Goal: Navigation & Orientation: Find specific page/section

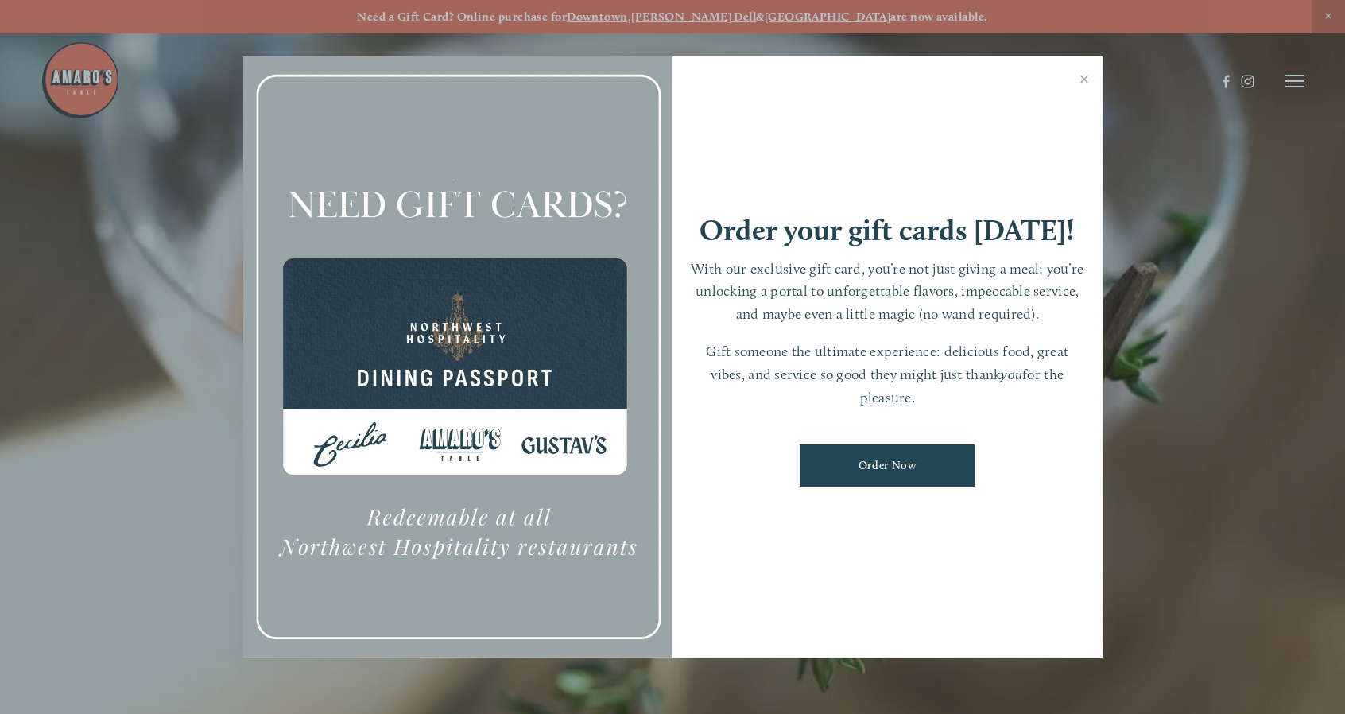
click at [1202, 405] on div at bounding box center [672, 357] width 1345 height 714
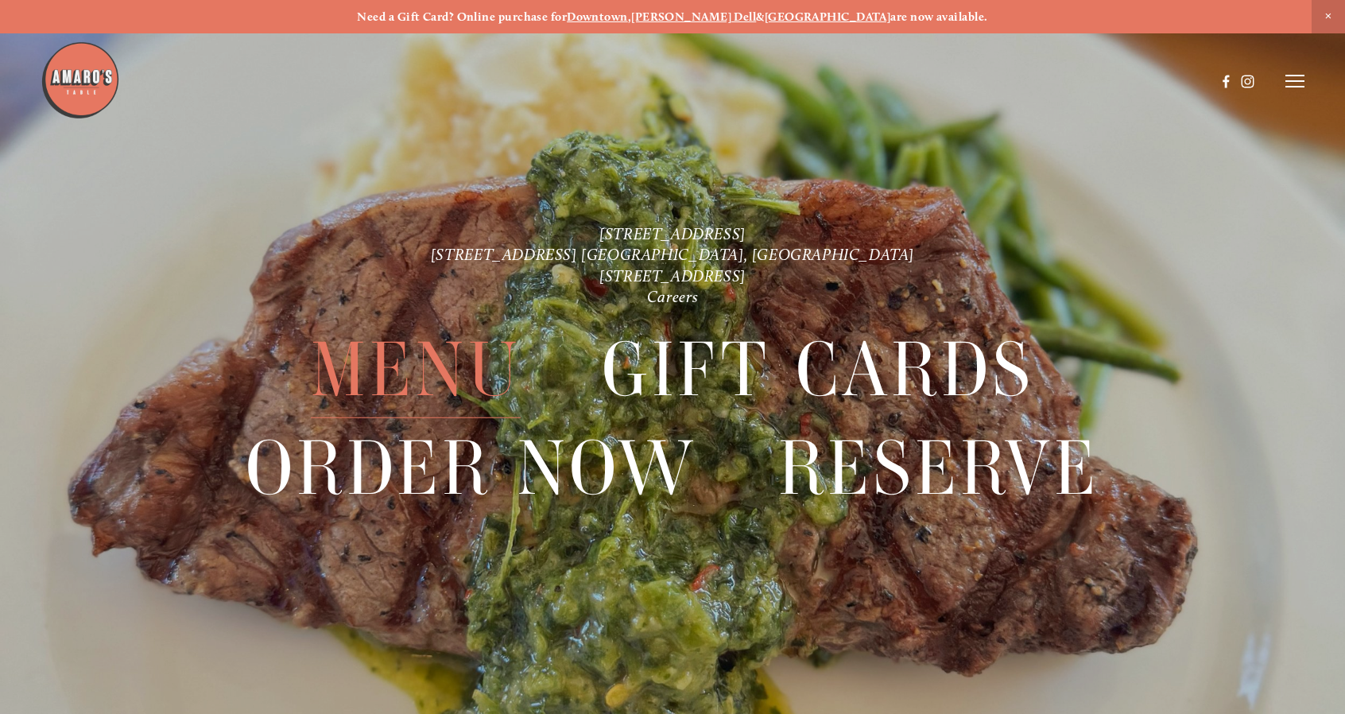
click at [474, 379] on span "Menu" at bounding box center [416, 369] width 210 height 97
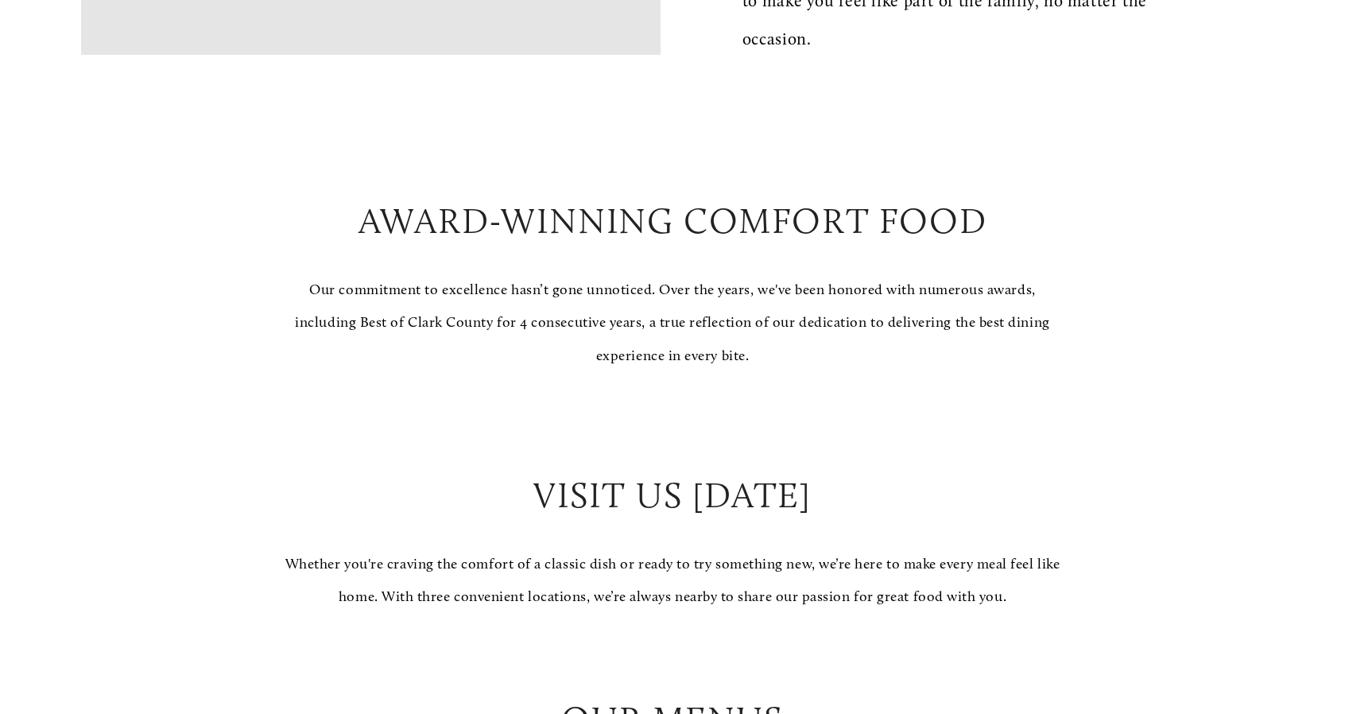
scroll to position [1431, 0]
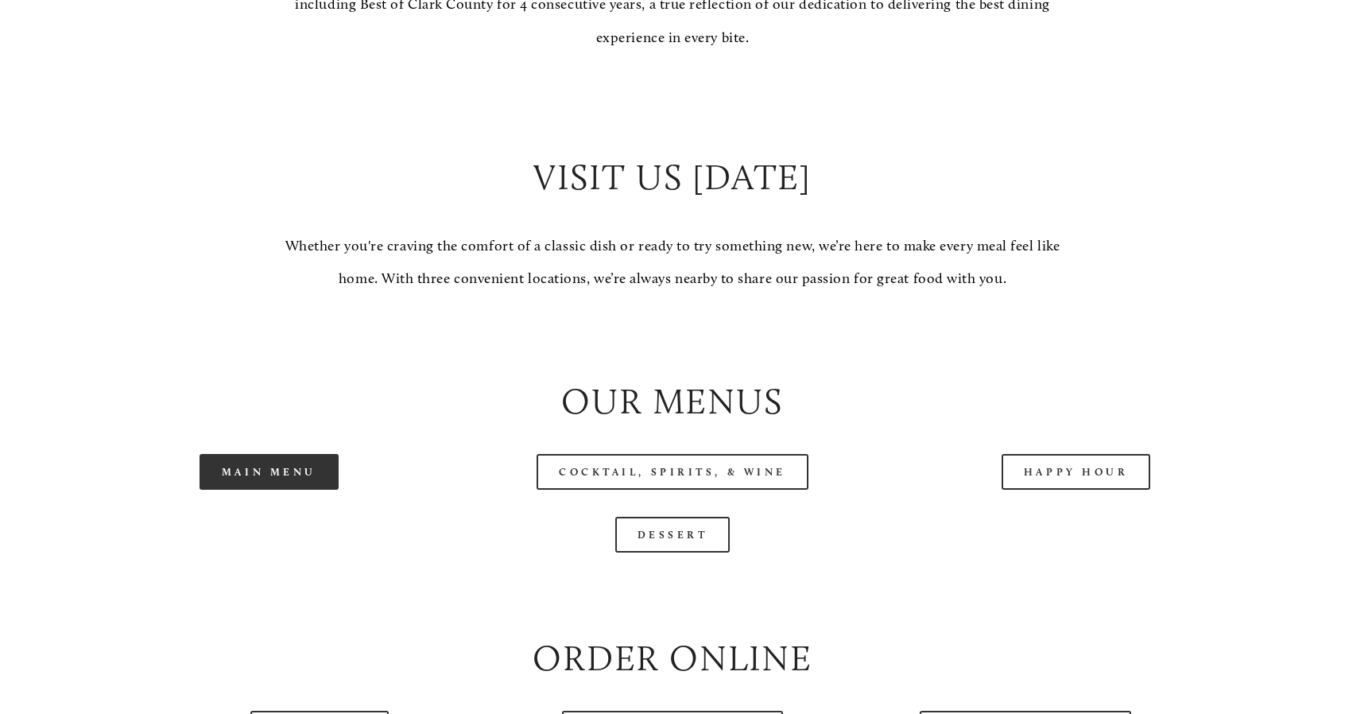
click at [207, 473] on link "Main Menu" at bounding box center [269, 472] width 139 height 36
